Goal: Feedback & Contribution: Leave review/rating

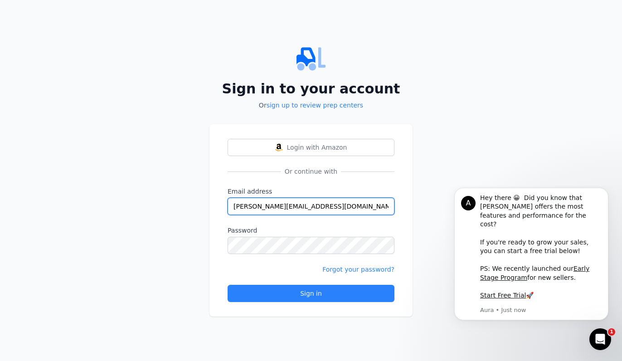
type input "[PERSON_NAME][EMAIL_ADDRESS][DOMAIN_NAME]"
click at [196, 207] on div "Sign in to your account Or sign up to review prep centers Login with Amazon Or …" at bounding box center [311, 180] width 622 height 361
click at [291, 107] on link "sign up to review prep centers" at bounding box center [315, 105] width 97 height 7
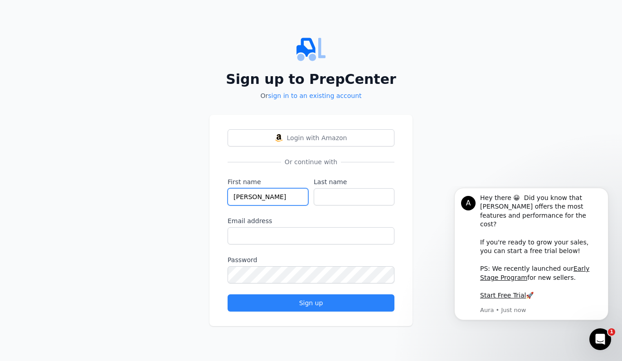
type input "[PERSON_NAME]"
type input "Wood"
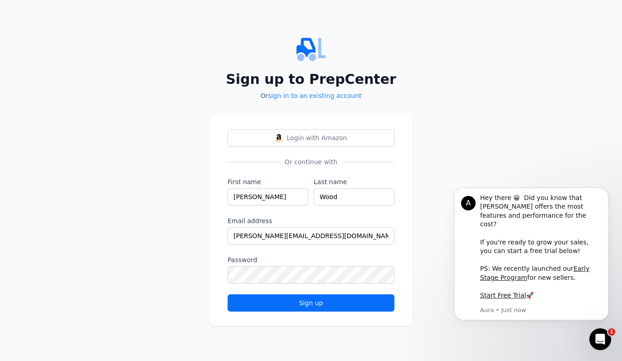
click at [289, 295] on button "Sign up" at bounding box center [311, 302] width 167 height 17
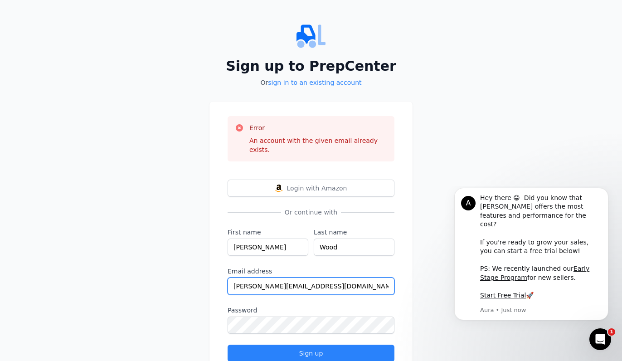
click at [251, 278] on input "[PERSON_NAME][EMAIL_ADDRESS][DOMAIN_NAME]" at bounding box center [311, 286] width 167 height 17
type input "[PERSON_NAME][EMAIL_ADDRESS][DOMAIN_NAME]"
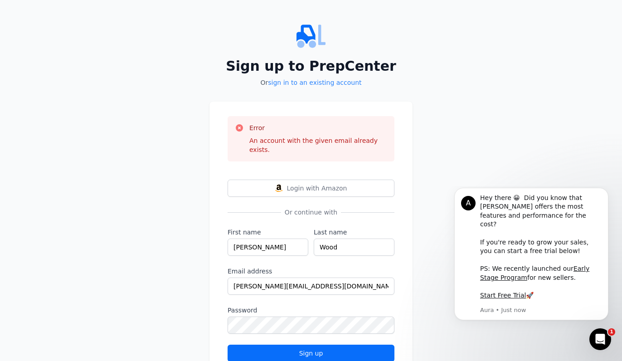
click at [268, 349] on div "Sign up" at bounding box center [310, 353] width 151 height 9
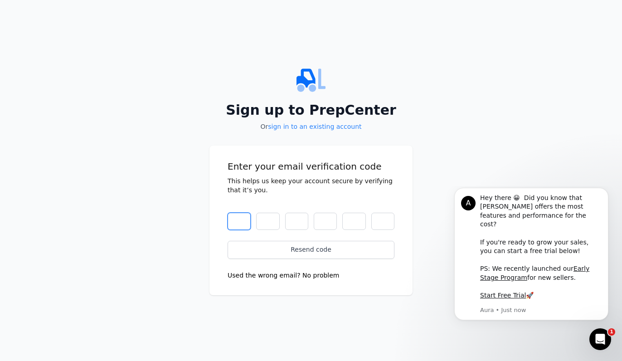
click at [241, 216] on input "text" at bounding box center [239, 221] width 23 height 17
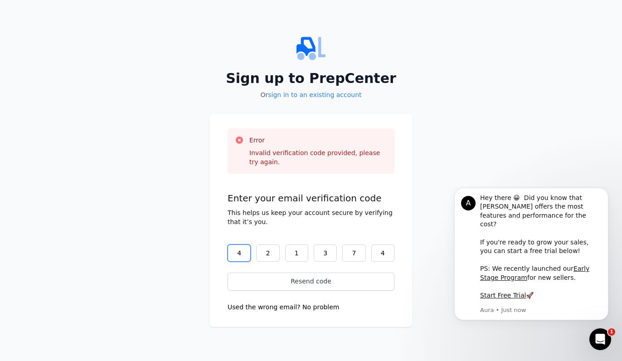
click at [237, 250] on input "4" at bounding box center [239, 252] width 23 height 17
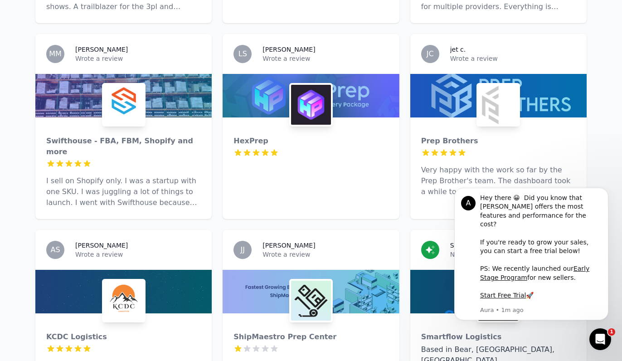
scroll to position [1023, 0]
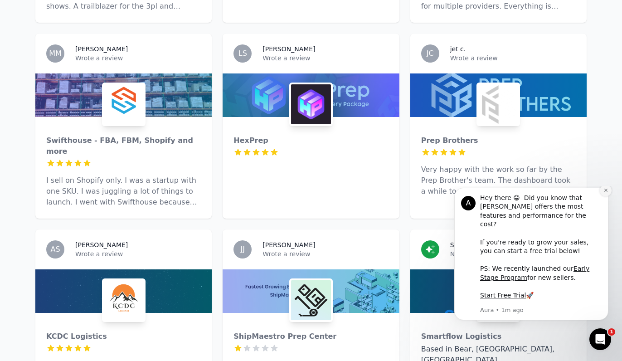
click at [606, 192] on icon "Dismiss notification" at bounding box center [605, 190] width 3 height 3
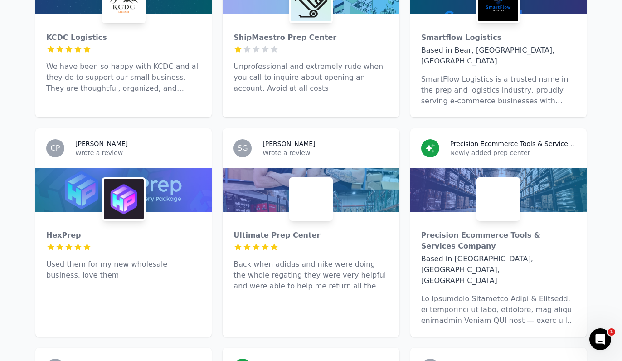
scroll to position [1322, 0]
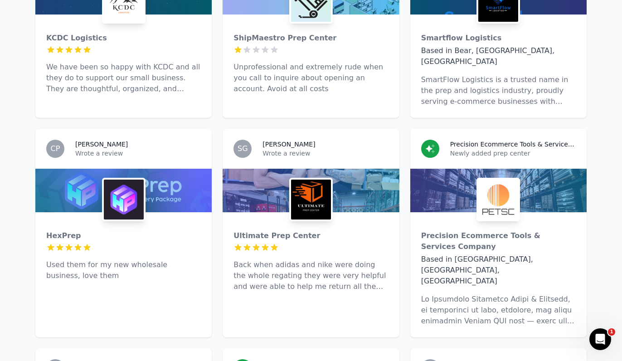
click at [298, 180] on img at bounding box center [311, 200] width 40 height 40
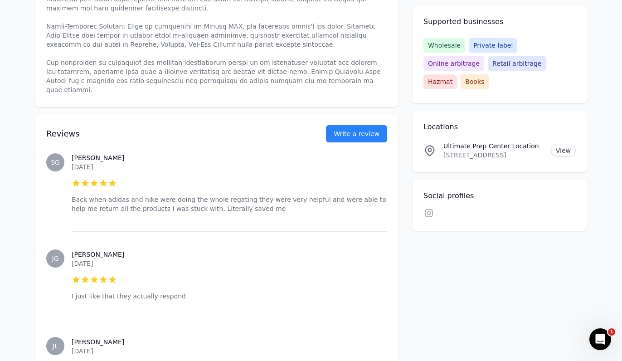
scroll to position [417, 0]
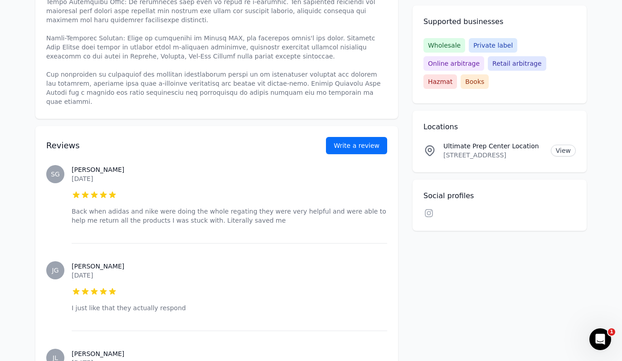
click at [352, 137] on button "Write a review" at bounding box center [356, 145] width 61 height 17
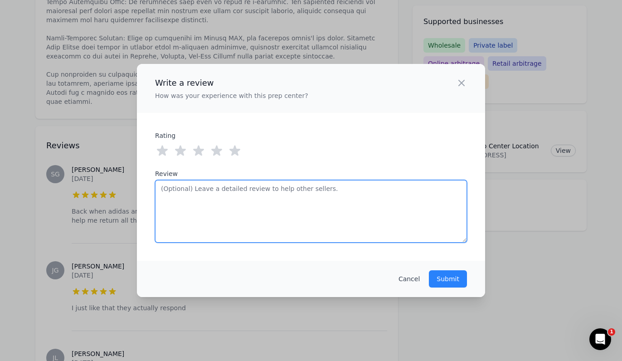
click at [293, 200] on textarea "Review" at bounding box center [311, 211] width 312 height 63
type textarea "J"
type textarea "T"
click at [371, 193] on textarea "Someone called me in literally seconds and set me up super fast" at bounding box center [311, 211] width 312 height 63
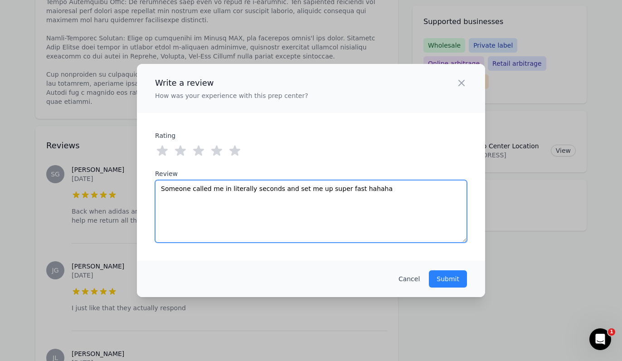
drag, startPoint x: 388, startPoint y: 188, endPoint x: 349, endPoint y: 189, distance: 39.0
click at [349, 189] on textarea "Someone called me in literally seconds and set me up super fast hahaha" at bounding box center [311, 211] width 312 height 63
type textarea "Someone called me in literally seconds and set me up super fast"
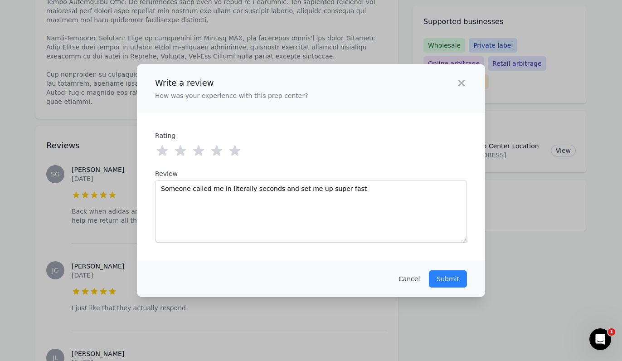
click at [235, 146] on icon at bounding box center [235, 151] width 11 height 10
click at [440, 279] on p "Submit" at bounding box center [448, 278] width 23 height 9
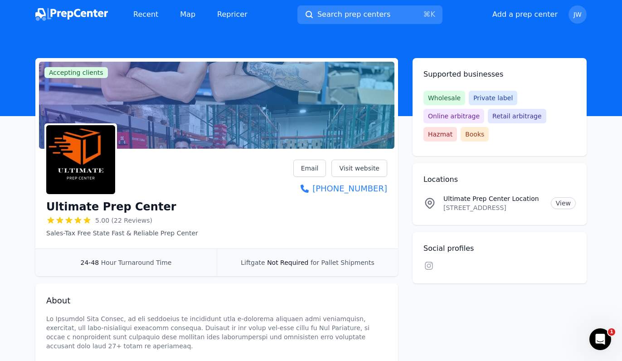
scroll to position [0, 0]
click at [61, 8] on img at bounding box center [71, 14] width 73 height 13
